Goal: Task Accomplishment & Management: Manage account settings

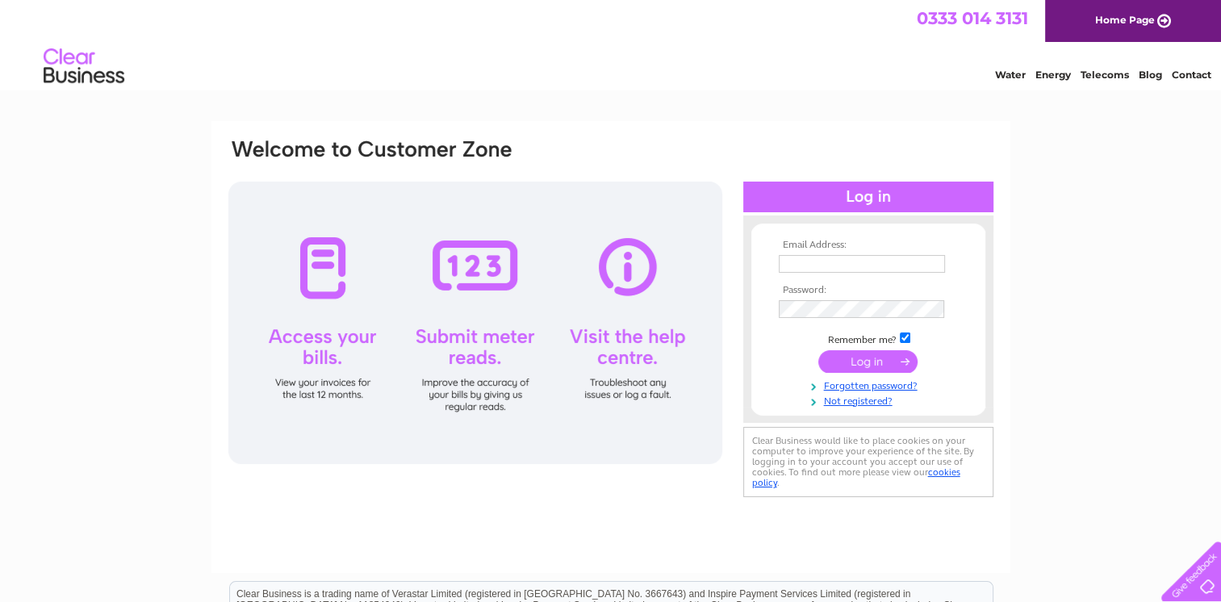
type input "[EMAIL_ADDRESS][DOMAIN_NAME]"
click at [881, 350] on input "submit" at bounding box center [868, 361] width 99 height 23
click at [881, 361] on input "submit" at bounding box center [868, 361] width 99 height 23
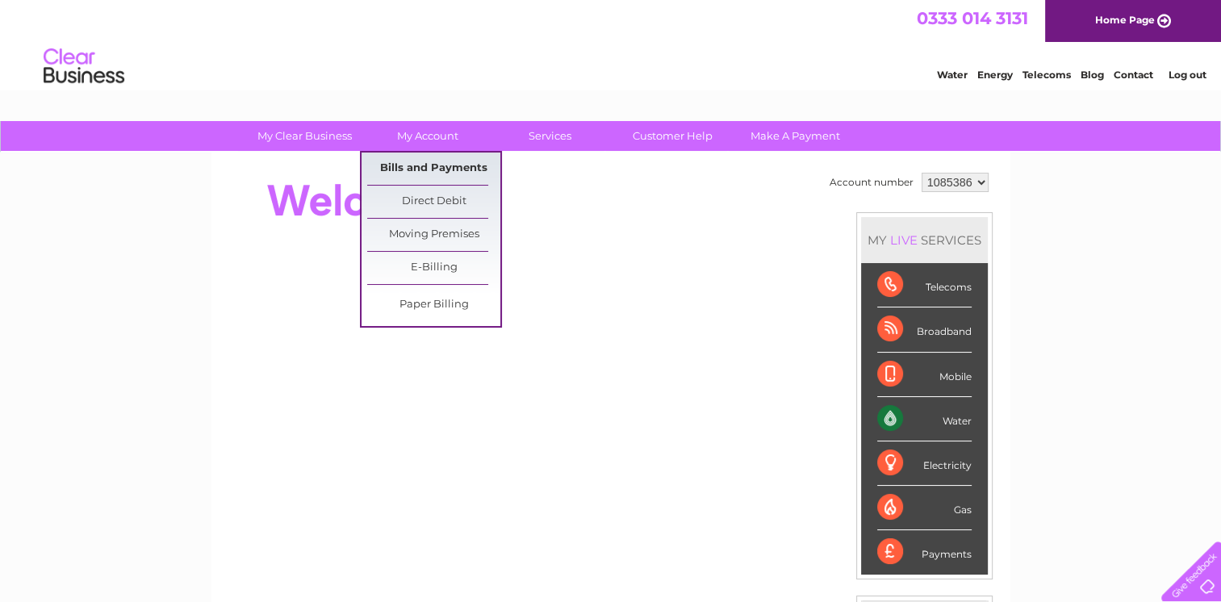
click at [424, 179] on link "Bills and Payments" at bounding box center [433, 169] width 133 height 32
click at [423, 166] on link "Bills and Payments" at bounding box center [433, 169] width 133 height 32
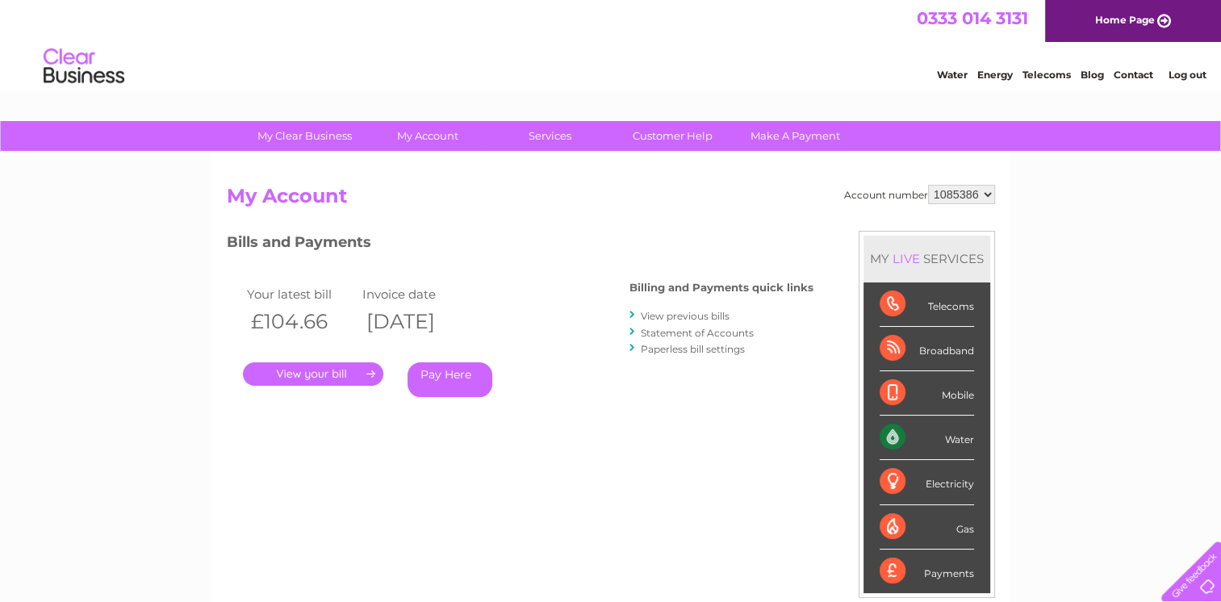
click at [311, 378] on link "." at bounding box center [313, 373] width 140 height 23
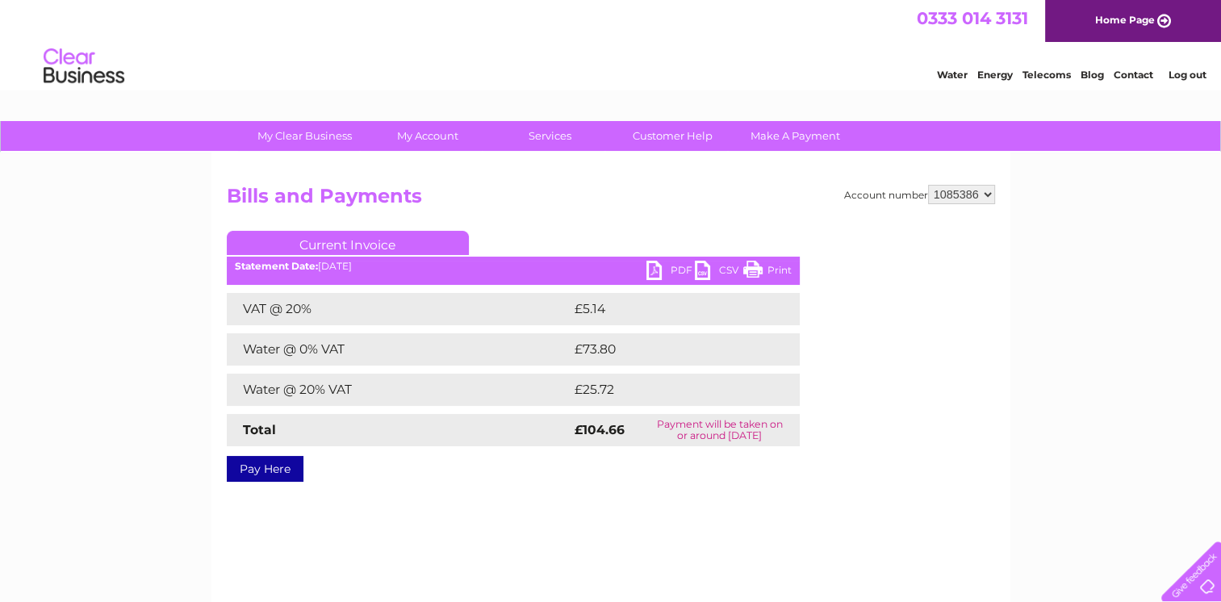
click at [655, 266] on link "PDF" at bounding box center [671, 272] width 48 height 23
